Goal: Information Seeking & Learning: Learn about a topic

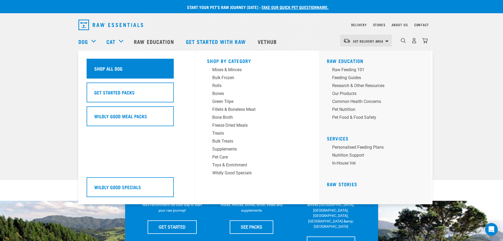
click at [117, 72] on h5 "Shop All Dog" at bounding box center [108, 68] width 28 height 7
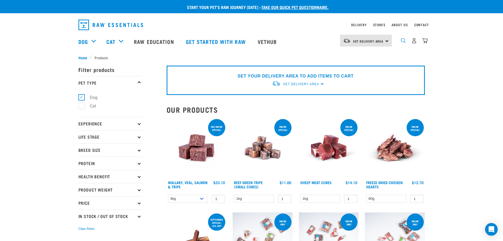
click at [402, 40] on img "dropdown navigation" at bounding box center [403, 40] width 5 height 5
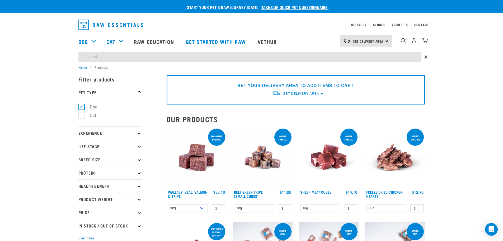
click at [311, 60] on input "search" at bounding box center [249, 57] width 343 height 10
type input "possum"
click at [135, 57] on input "possum" at bounding box center [249, 57] width 343 height 10
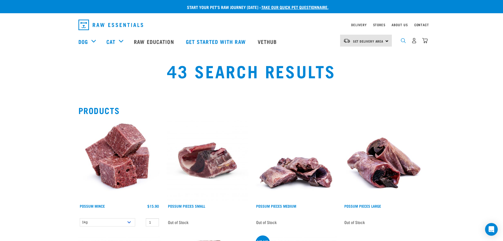
click at [404, 41] on img "dropdown navigation" at bounding box center [403, 40] width 5 height 5
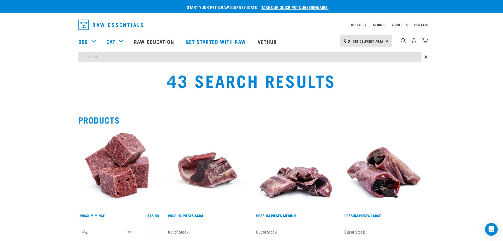
click at [145, 57] on input "search" at bounding box center [249, 57] width 343 height 10
type input "kangaroo"
